Goal: Navigation & Orientation: Find specific page/section

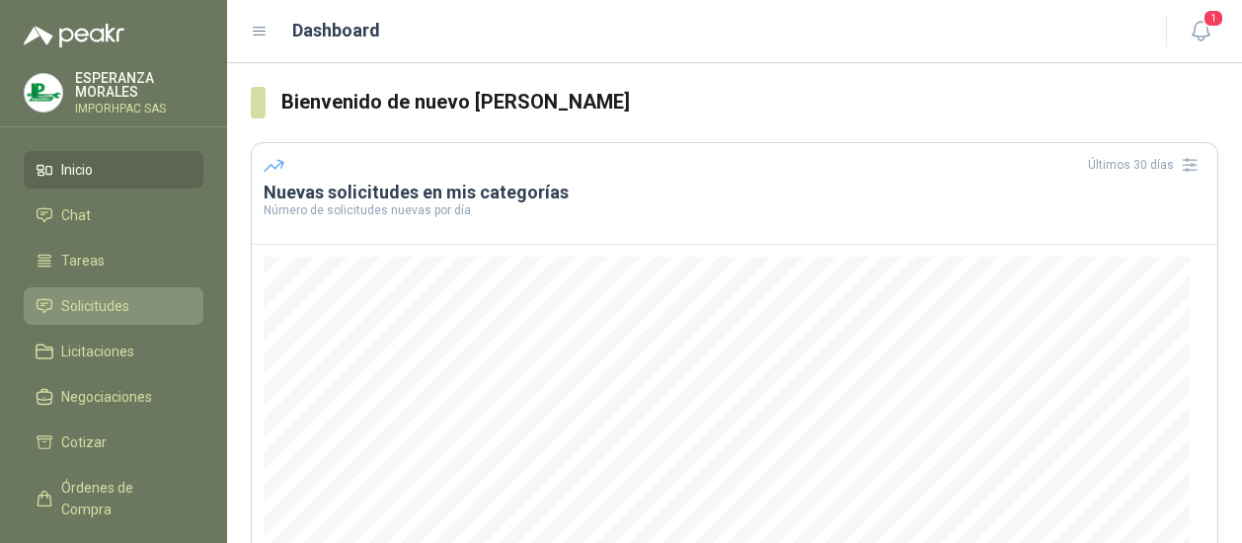
click at [91, 299] on span "Solicitudes" at bounding box center [95, 306] width 68 height 22
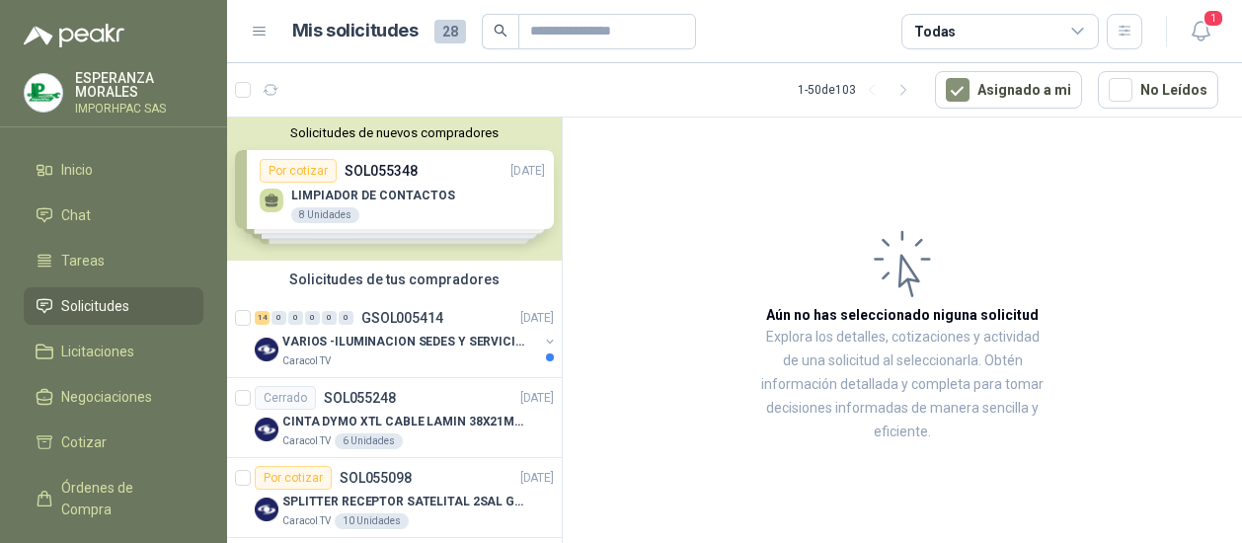
click at [103, 319] on link "Solicitudes" at bounding box center [114, 306] width 180 height 38
click at [93, 352] on span "Licitaciones" at bounding box center [97, 352] width 73 height 22
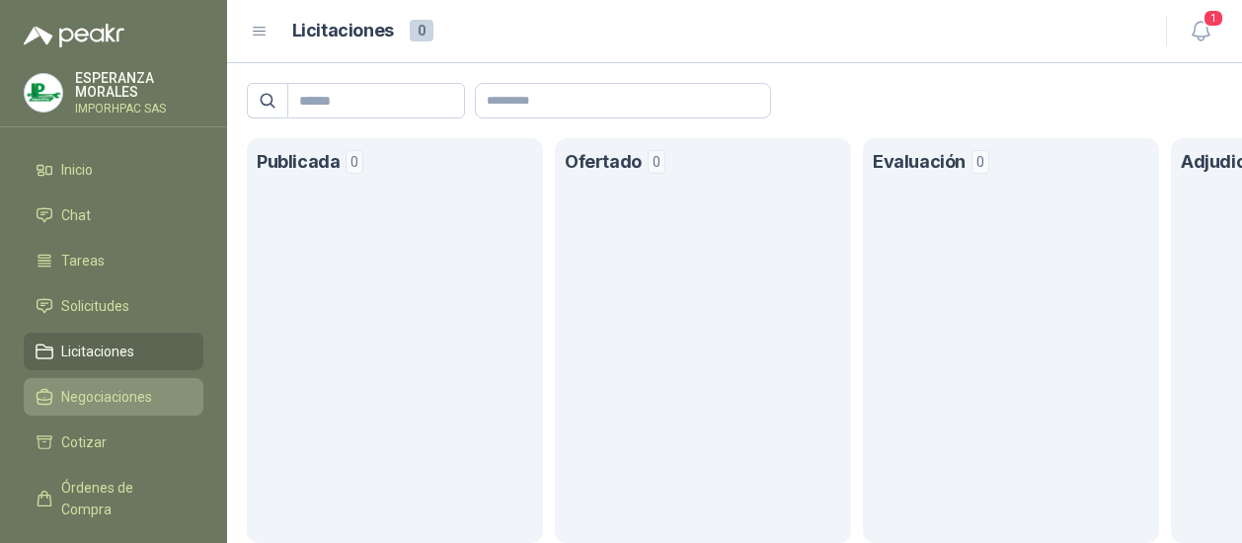
click at [95, 396] on span "Negociaciones" at bounding box center [106, 397] width 91 height 22
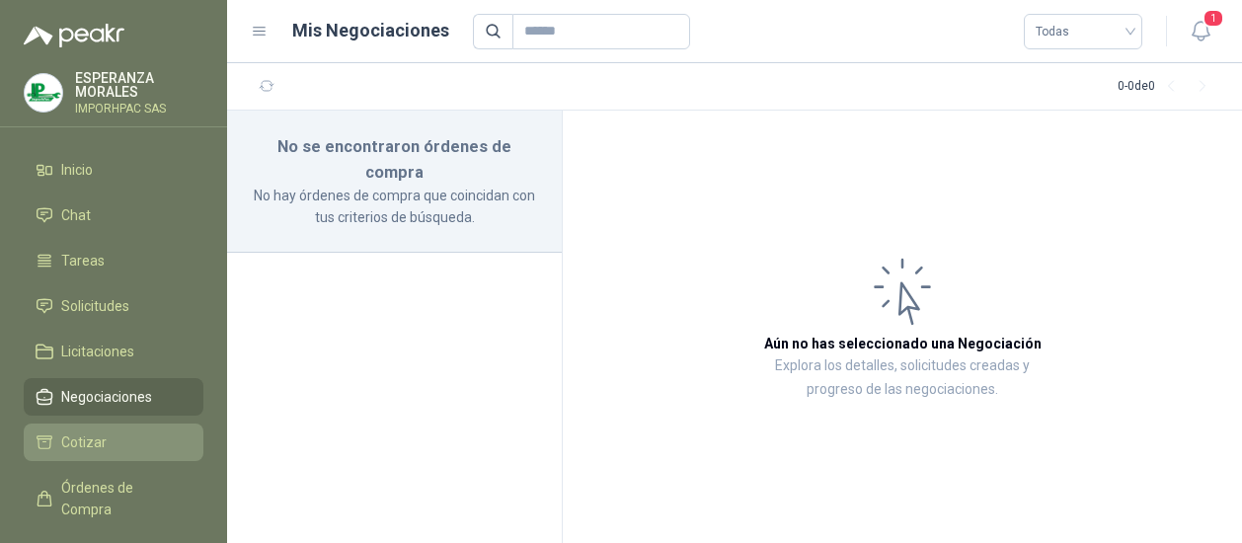
click at [84, 447] on span "Cotizar" at bounding box center [83, 442] width 45 height 22
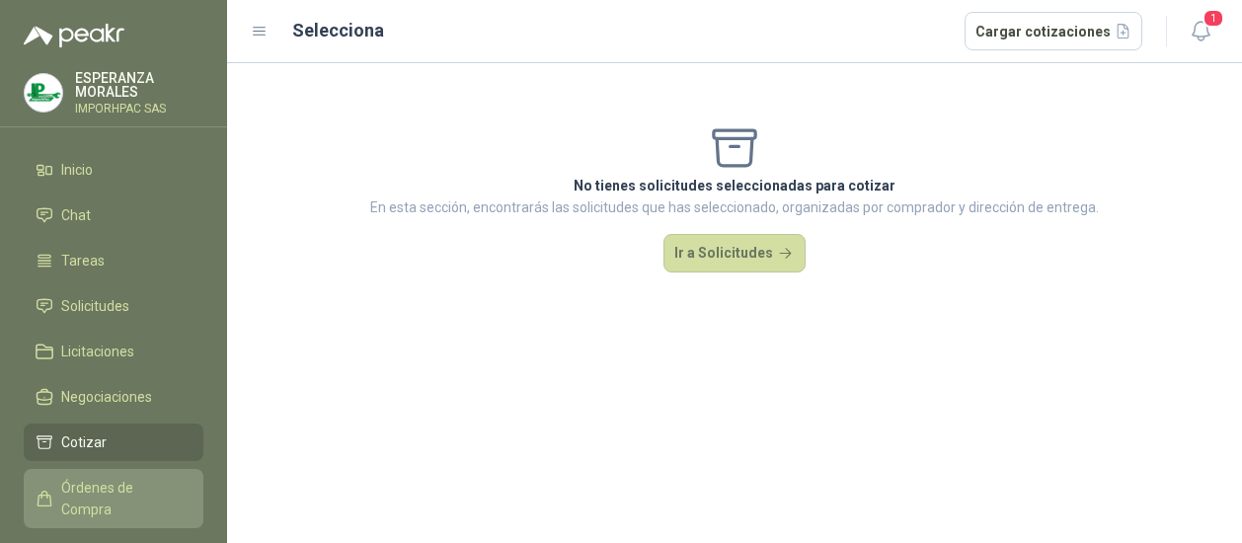
click at [107, 481] on span "Órdenes de Compra" at bounding box center [122, 498] width 123 height 43
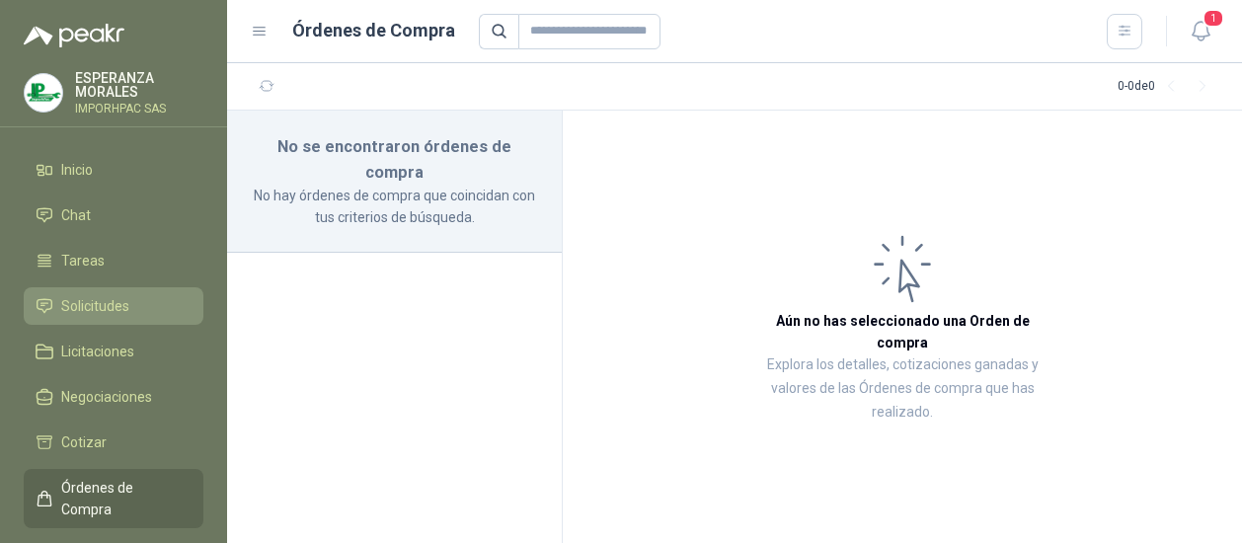
click at [90, 301] on span "Solicitudes" at bounding box center [95, 306] width 68 height 22
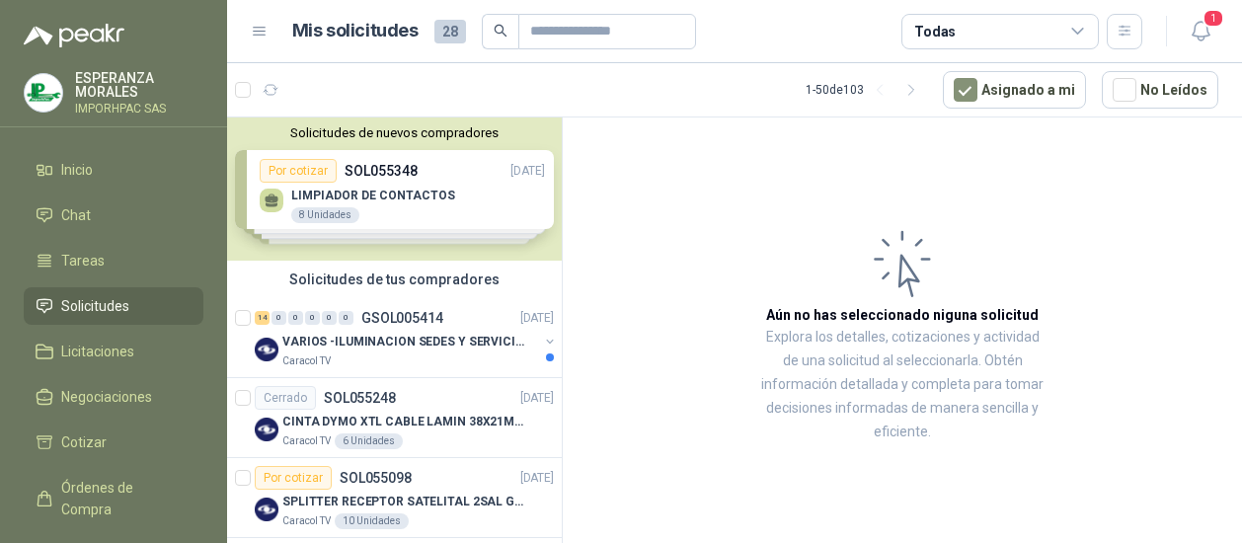
click at [291, 169] on div "Solicitudes de nuevos compradores Por cotizar SOL055348 10/09/25 LIMPIADOR DE C…" at bounding box center [394, 188] width 335 height 143
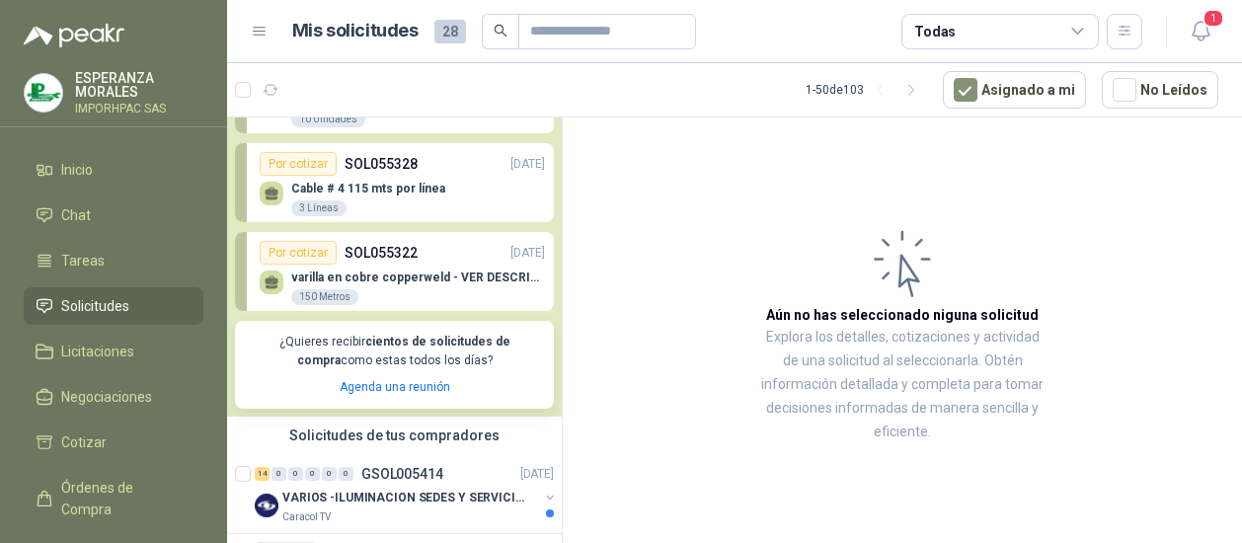
scroll to position [197, 0]
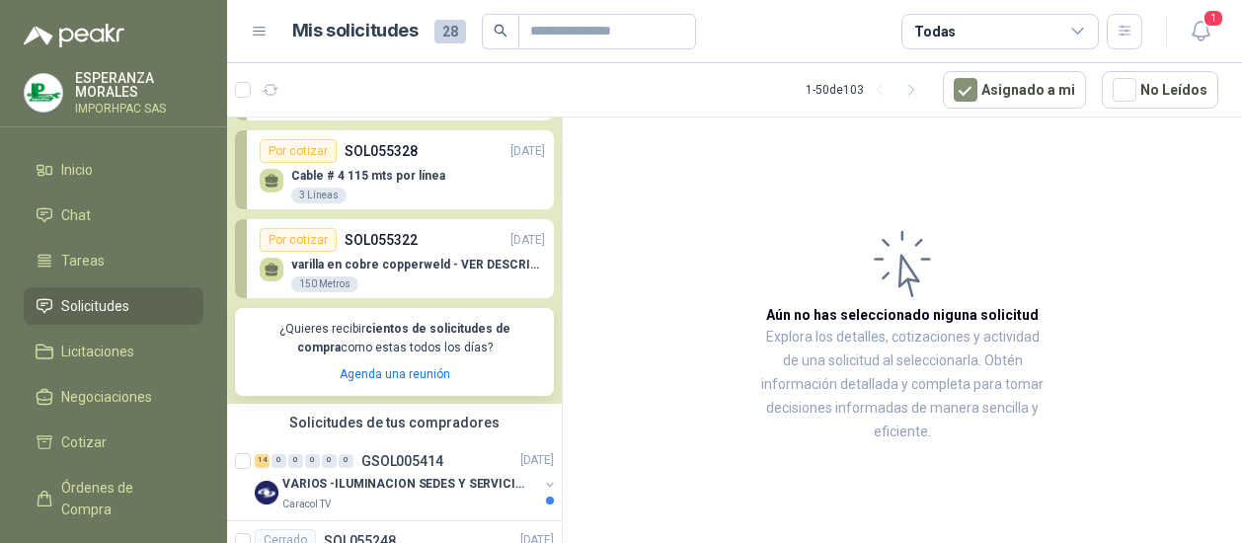
click at [295, 236] on div "Por cotizar" at bounding box center [298, 240] width 77 height 24
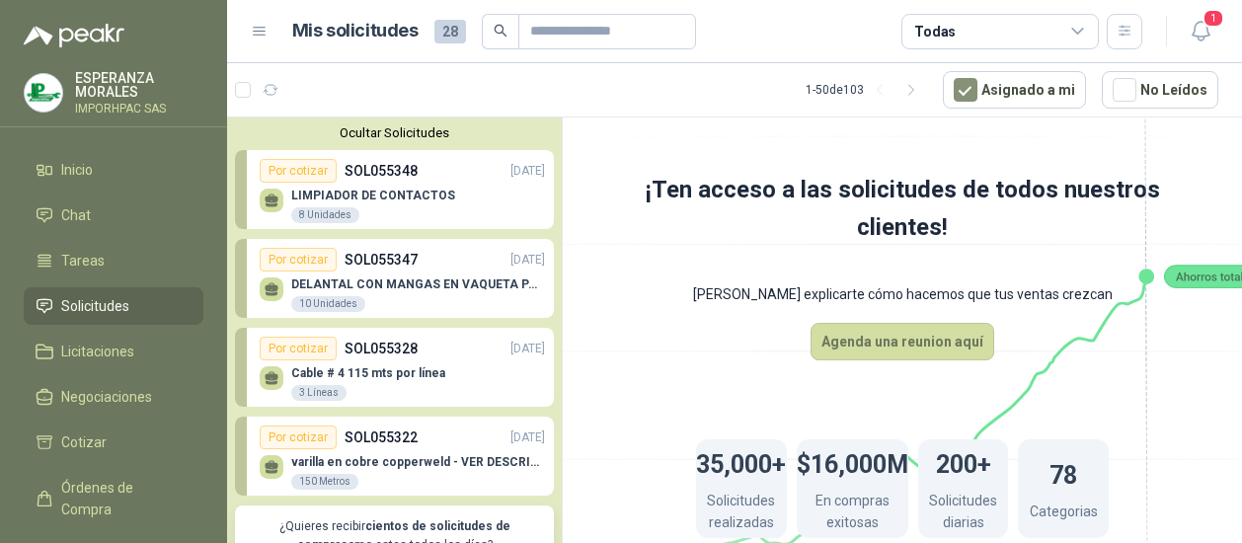
click at [399, 131] on button "Ocultar Solicitudes" at bounding box center [394, 132] width 319 height 15
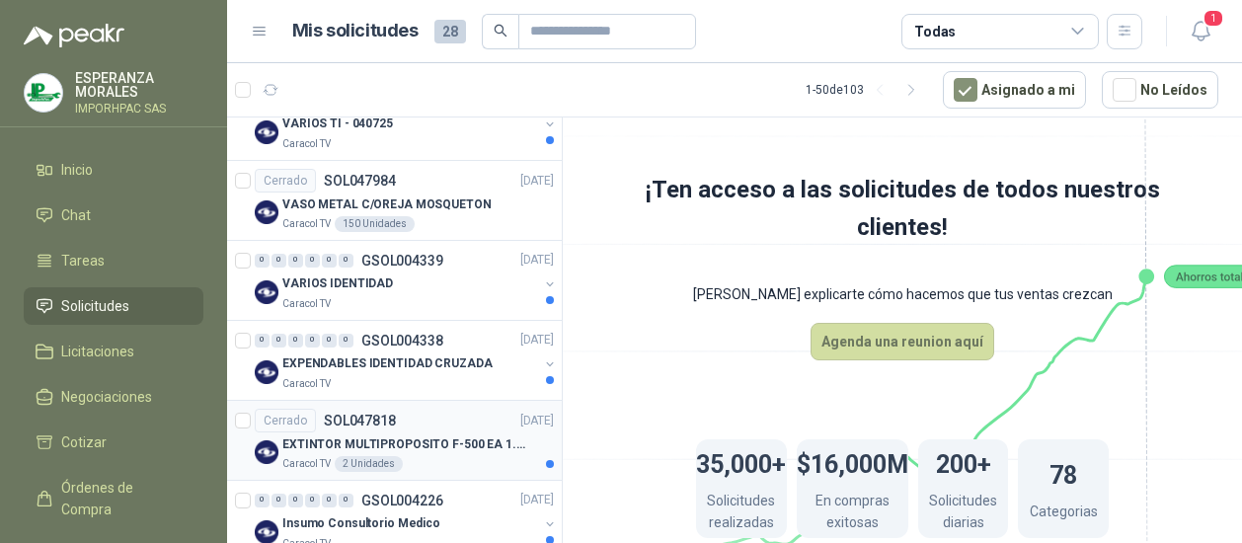
scroll to position [3258, 0]
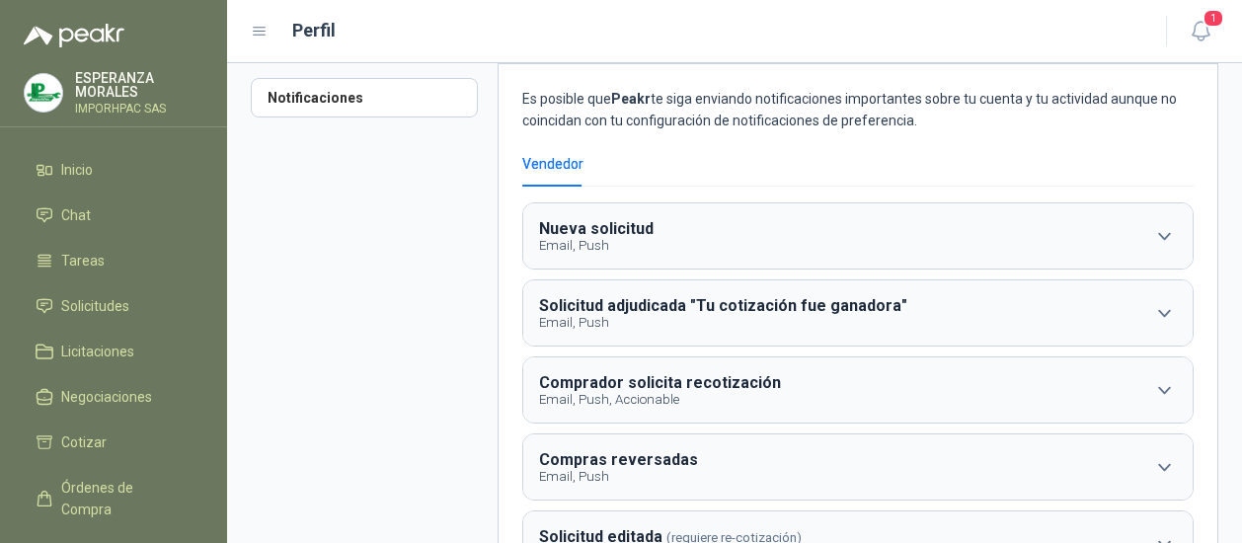
scroll to position [70, 0]
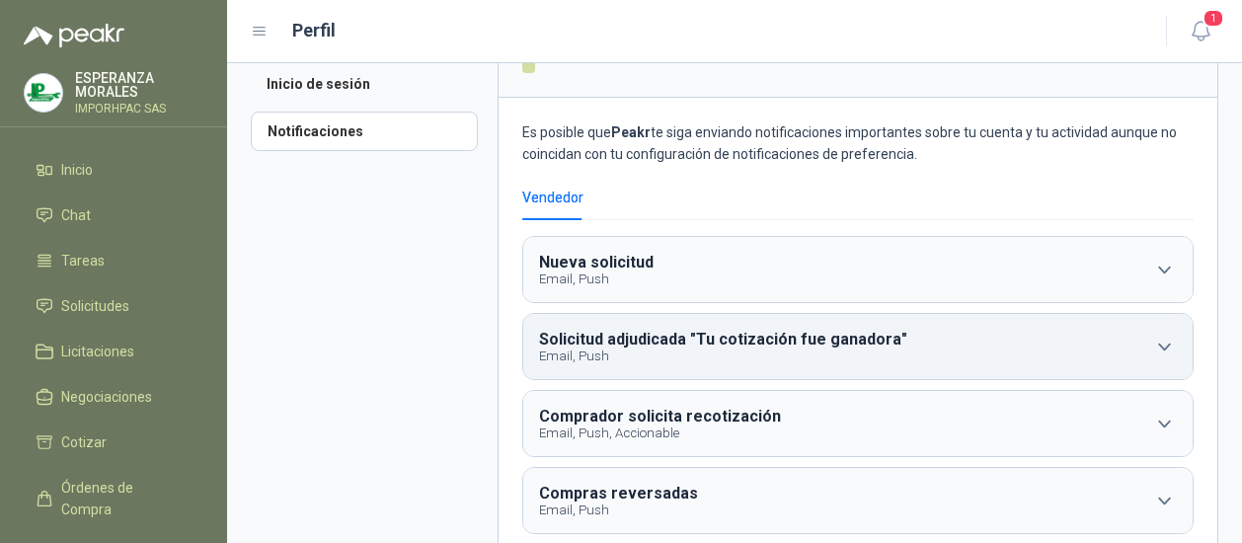
click at [1152, 348] on icon "button" at bounding box center [1164, 347] width 25 height 25
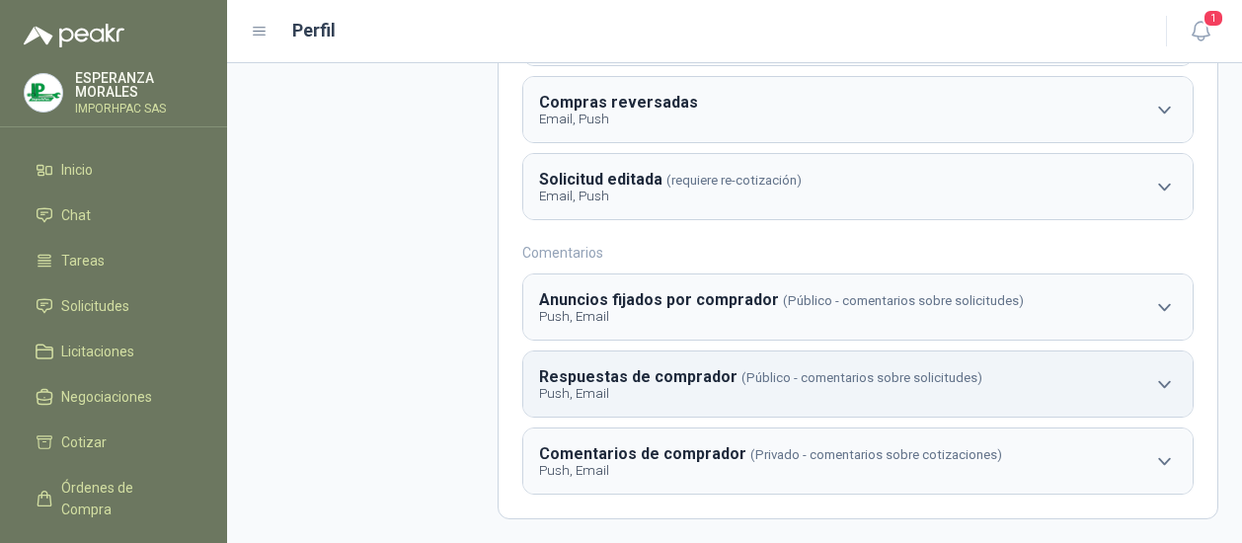
scroll to position [595, 0]
click at [99, 295] on span "Solicitudes" at bounding box center [95, 306] width 68 height 22
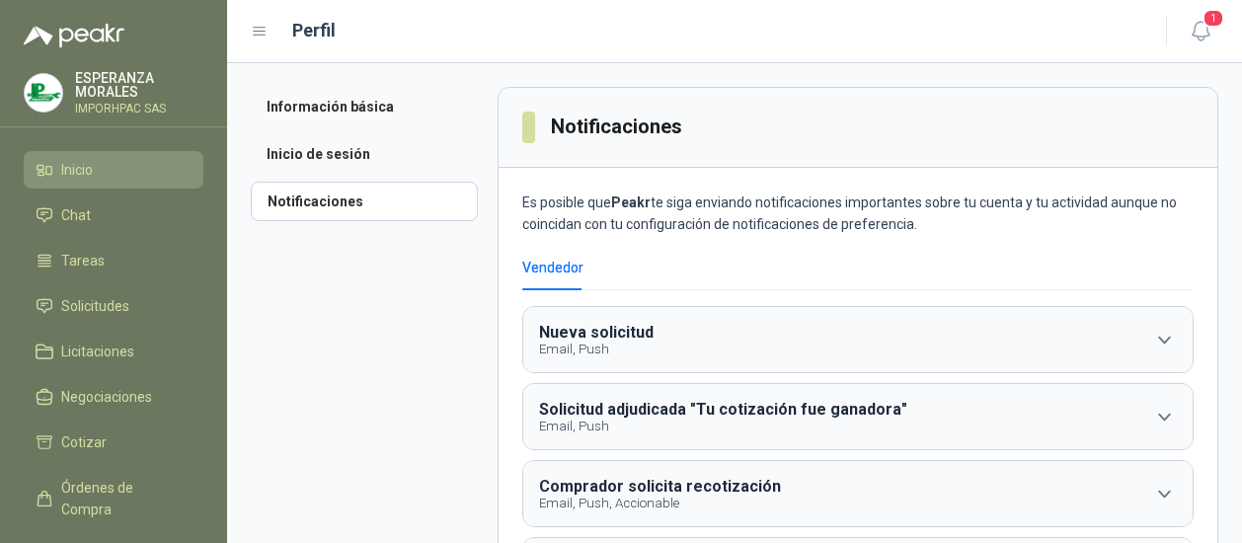
click at [99, 161] on li "Inicio" at bounding box center [114, 170] width 156 height 22
